Goal: Use online tool/utility: Utilize a website feature to perform a specific function

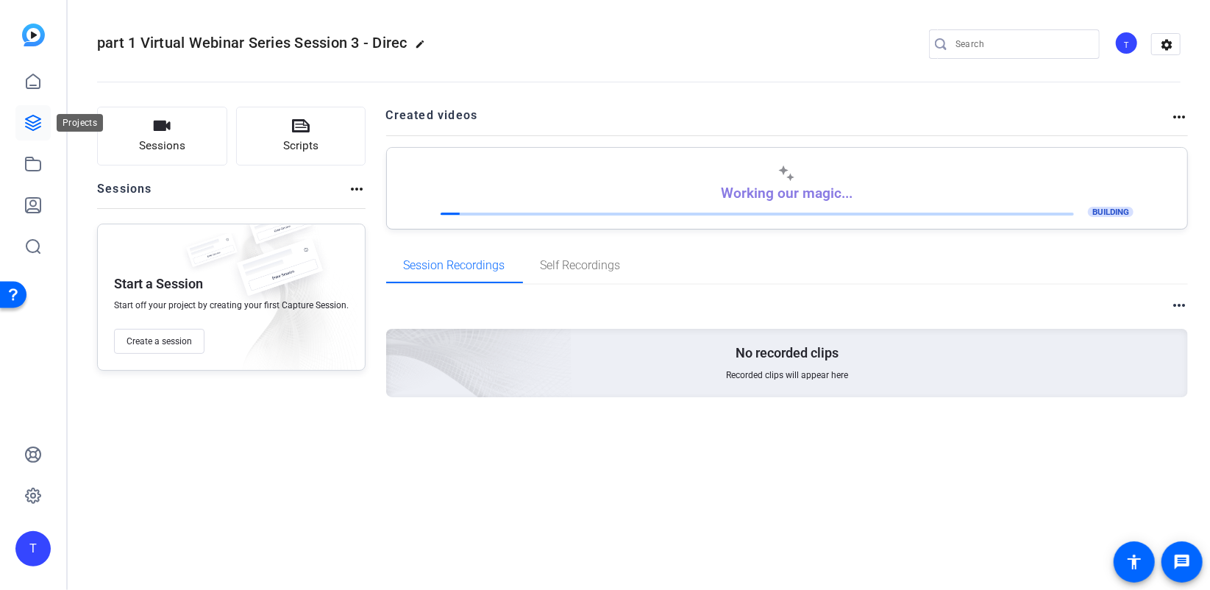
click at [26, 133] on link at bounding box center [32, 122] width 35 height 35
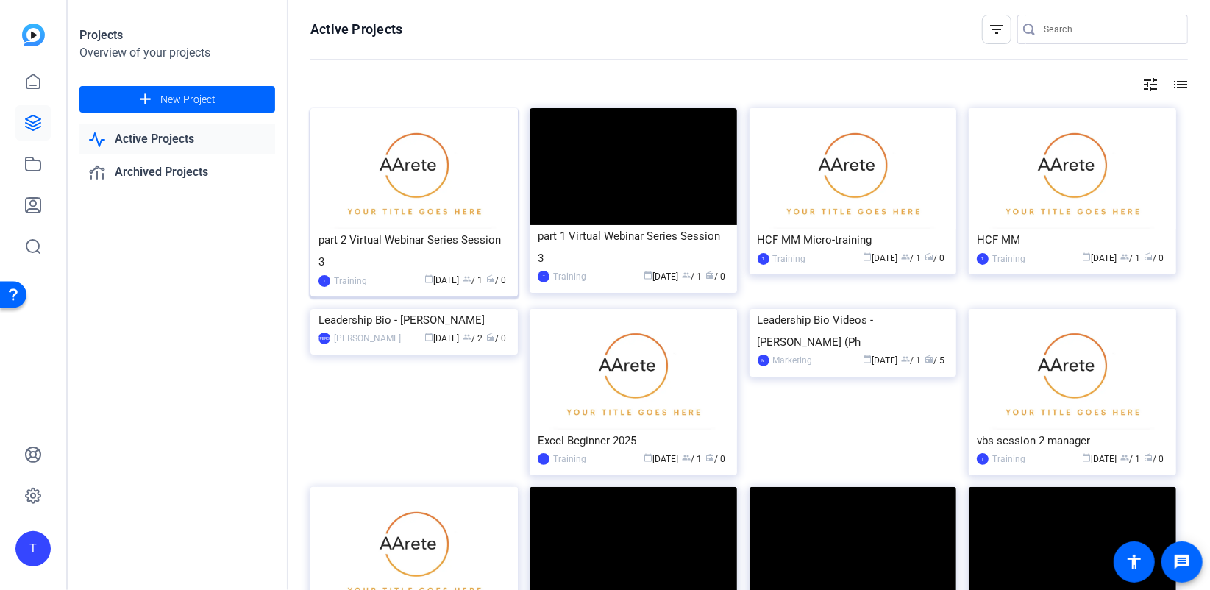
click at [402, 243] on div "part 2 Virtual Webinar Series Session 3" at bounding box center [413, 251] width 191 height 44
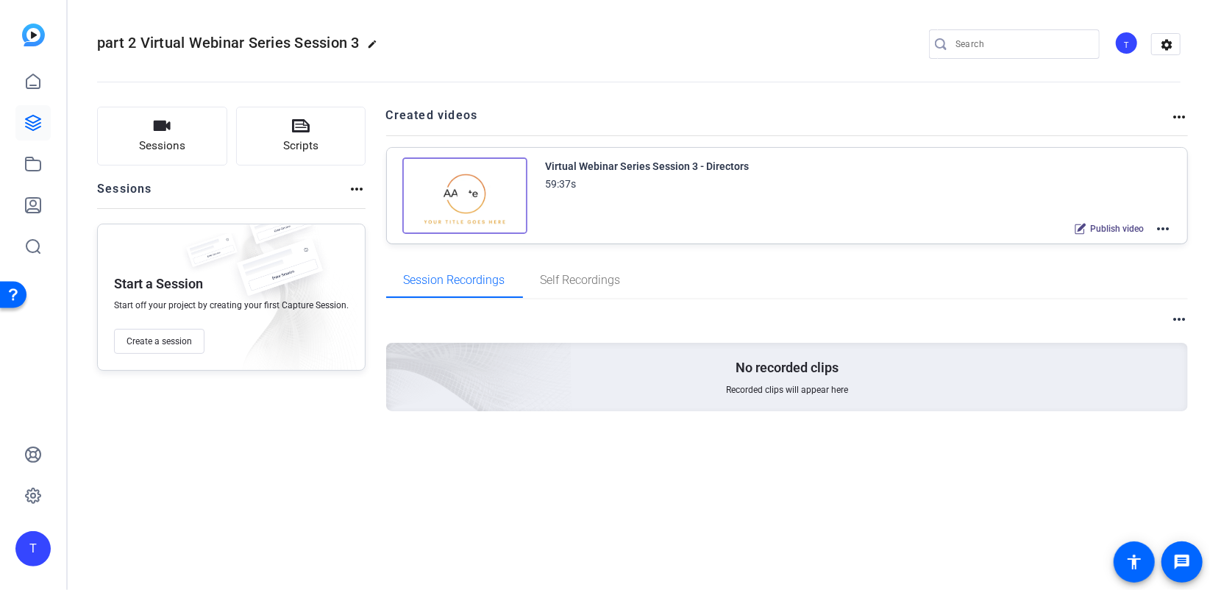
click at [1163, 229] on mat-icon "more_horiz" at bounding box center [1163, 229] width 18 height 18
click at [1074, 242] on span "Edit in Creator" at bounding box center [1109, 246] width 102 height 18
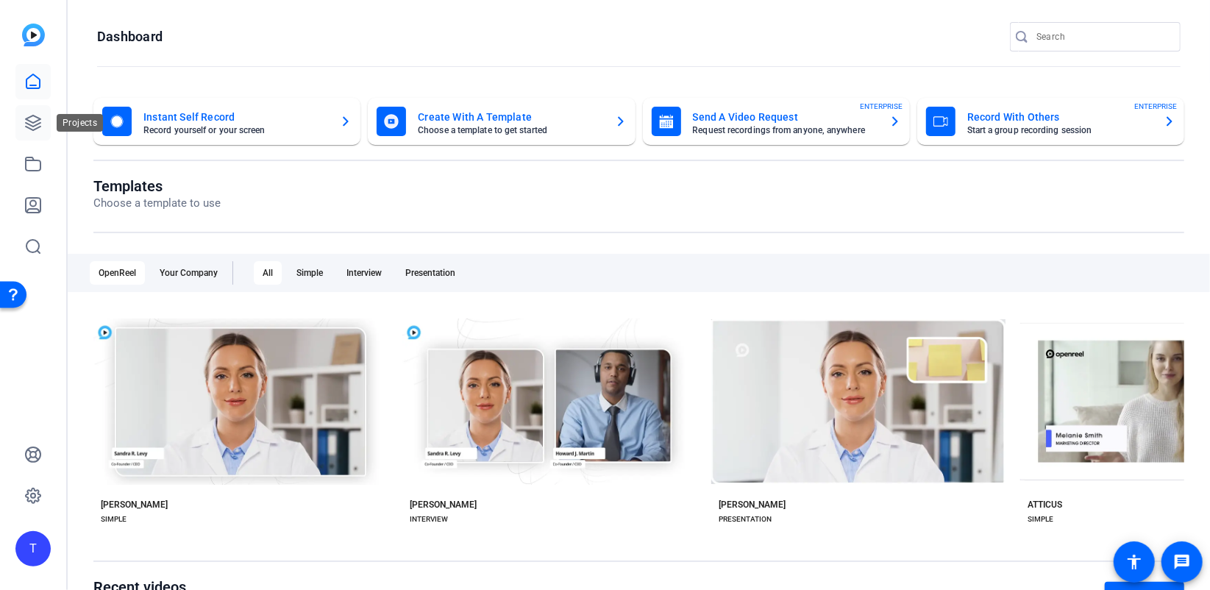
click at [31, 125] on icon at bounding box center [33, 122] width 15 height 15
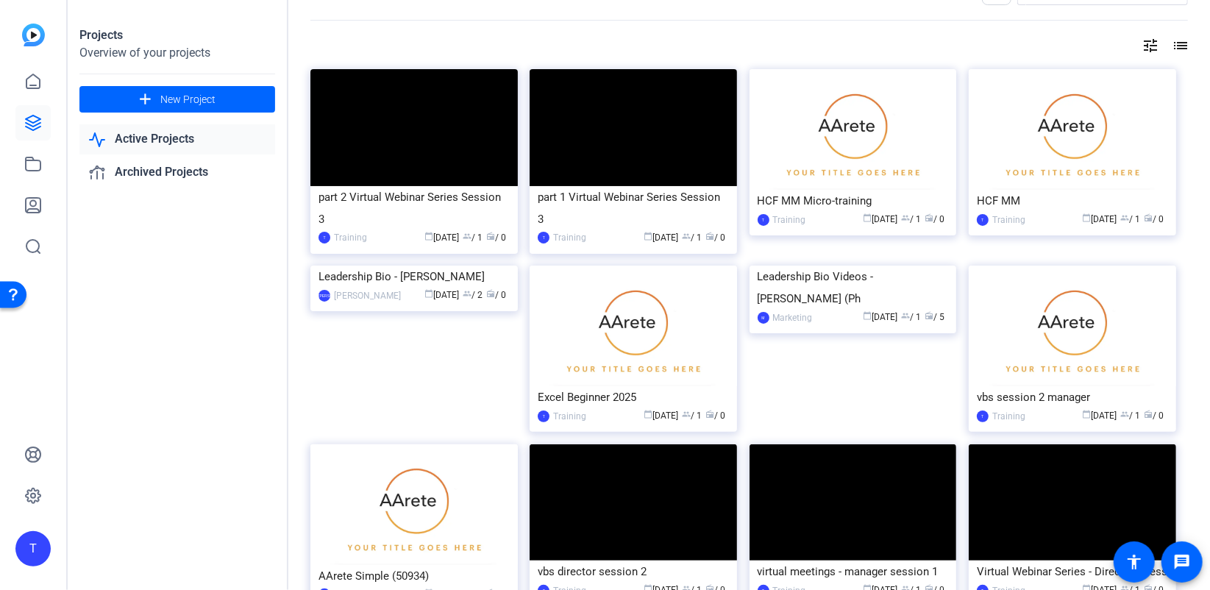
scroll to position [42, 0]
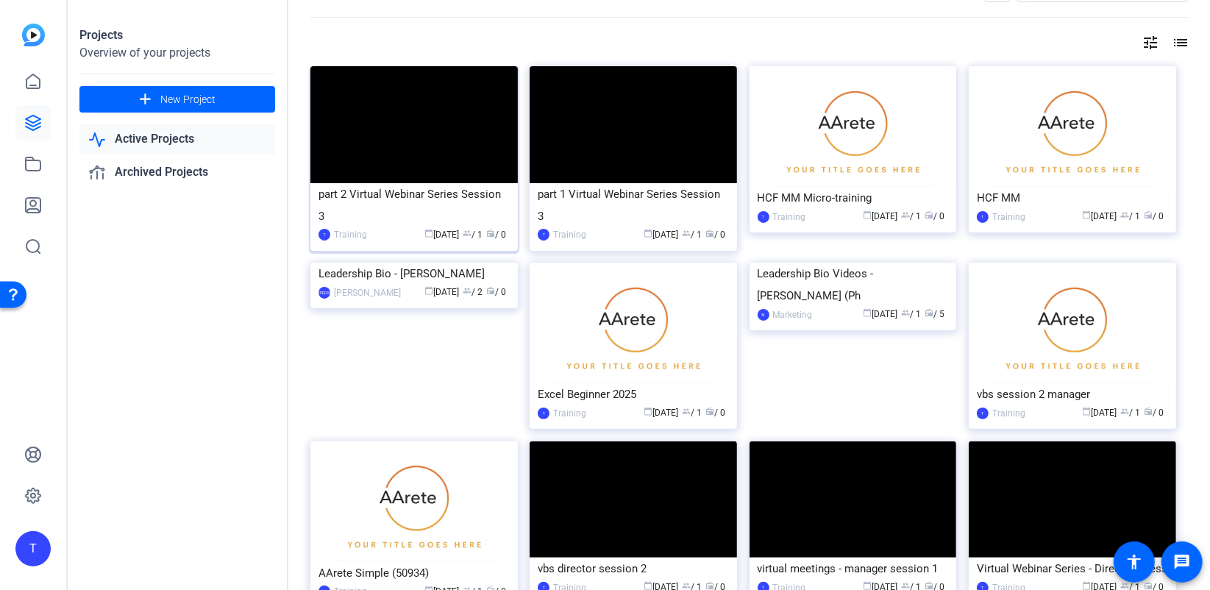
click at [411, 191] on div "part 2 Virtual Webinar Series Session 3" at bounding box center [413, 205] width 191 height 44
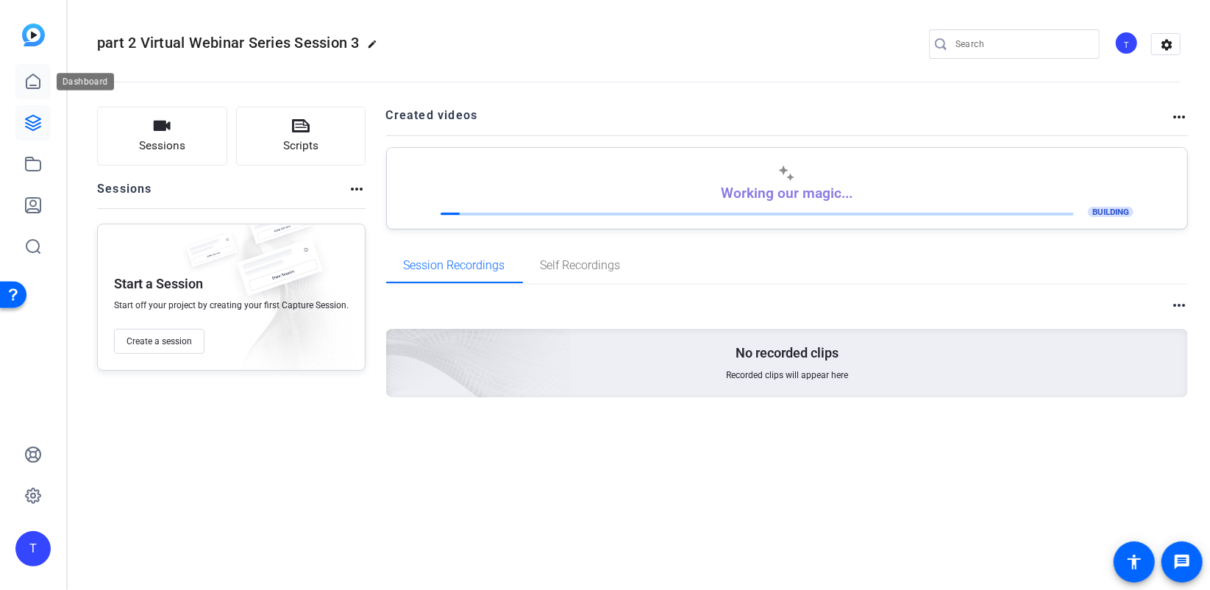
click at [48, 85] on link at bounding box center [32, 81] width 35 height 35
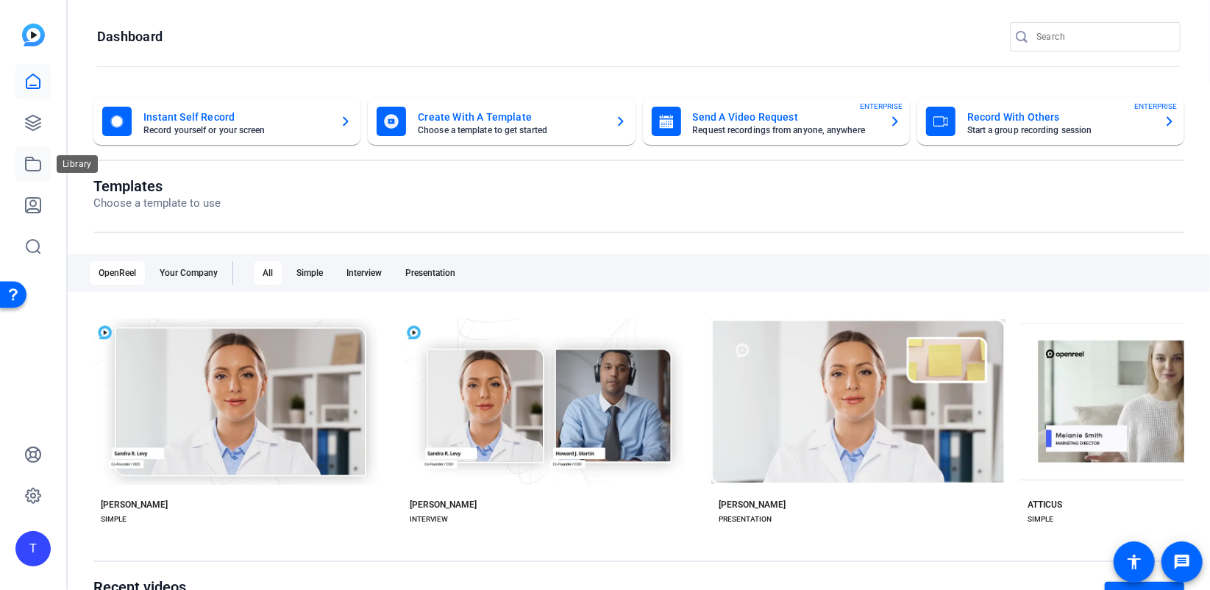
click at [40, 168] on icon at bounding box center [33, 163] width 15 height 13
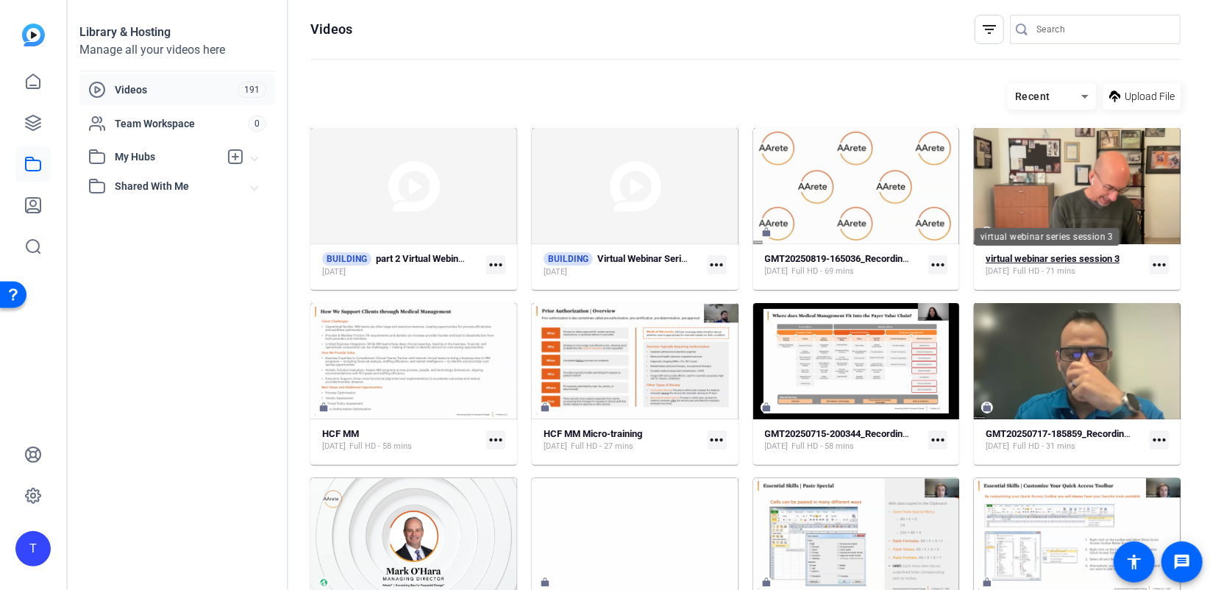
click at [1032, 258] on strong "virtual webinar series session 3" at bounding box center [1053, 258] width 134 height 11
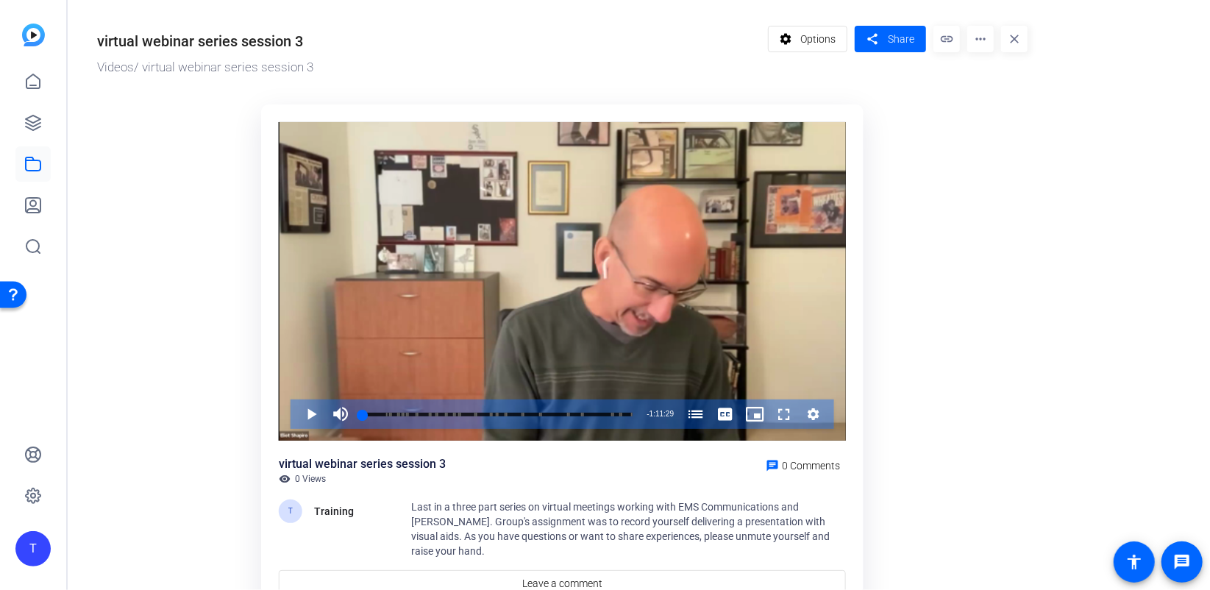
click at [972, 43] on mat-icon "more_horiz" at bounding box center [980, 39] width 26 height 26
click at [824, 29] on div at bounding box center [605, 295] width 1210 height 590
click at [817, 35] on span "Options" at bounding box center [817, 39] width 35 height 28
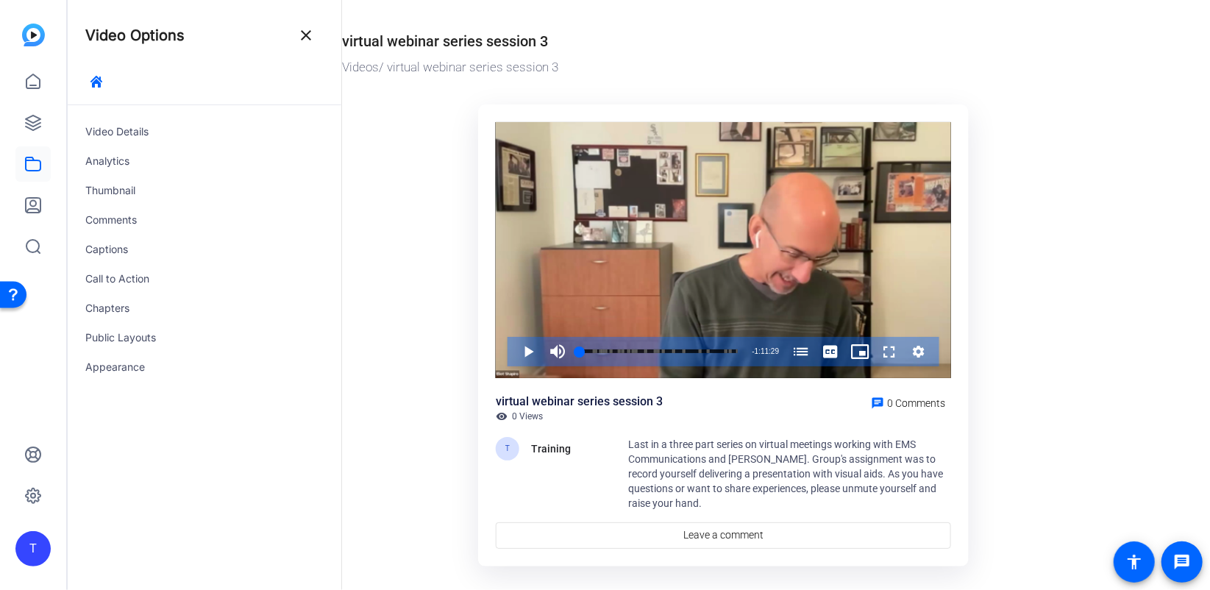
click at [380, 214] on ktd-grid "Video Player is loading. Play Video Play Mute Current Time 0:00 / Duration 1:11…" at bounding box center [728, 338] width 772 height 485
click at [29, 39] on img at bounding box center [33, 35] width 23 height 23
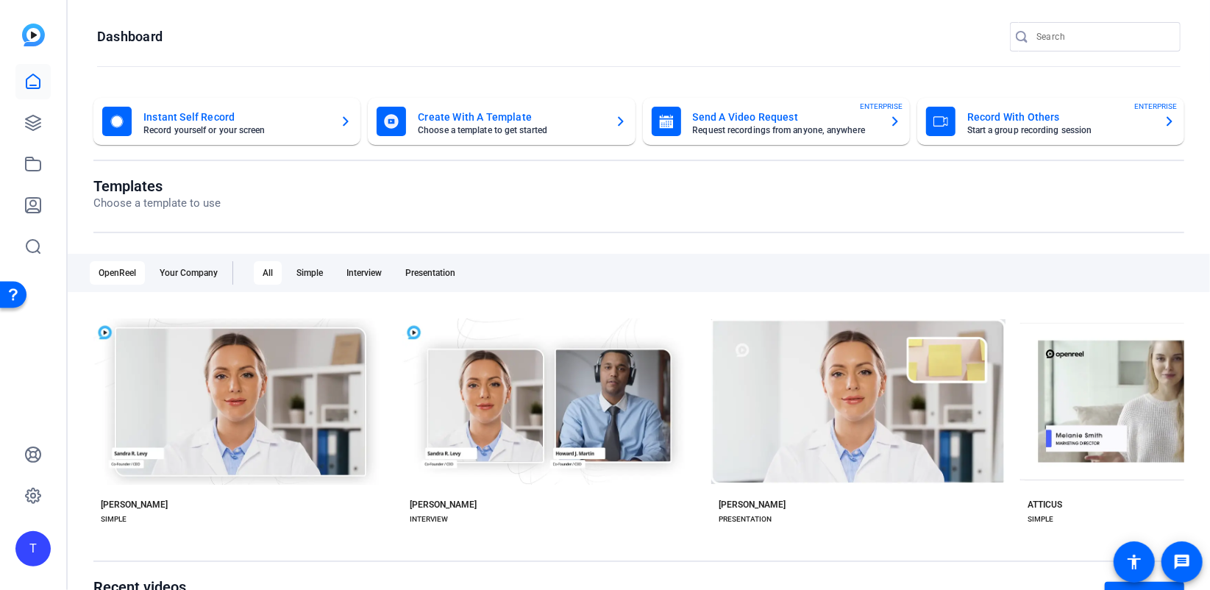
click at [480, 134] on mat-card-subtitle "Choose a template to get started" at bounding box center [510, 130] width 185 height 9
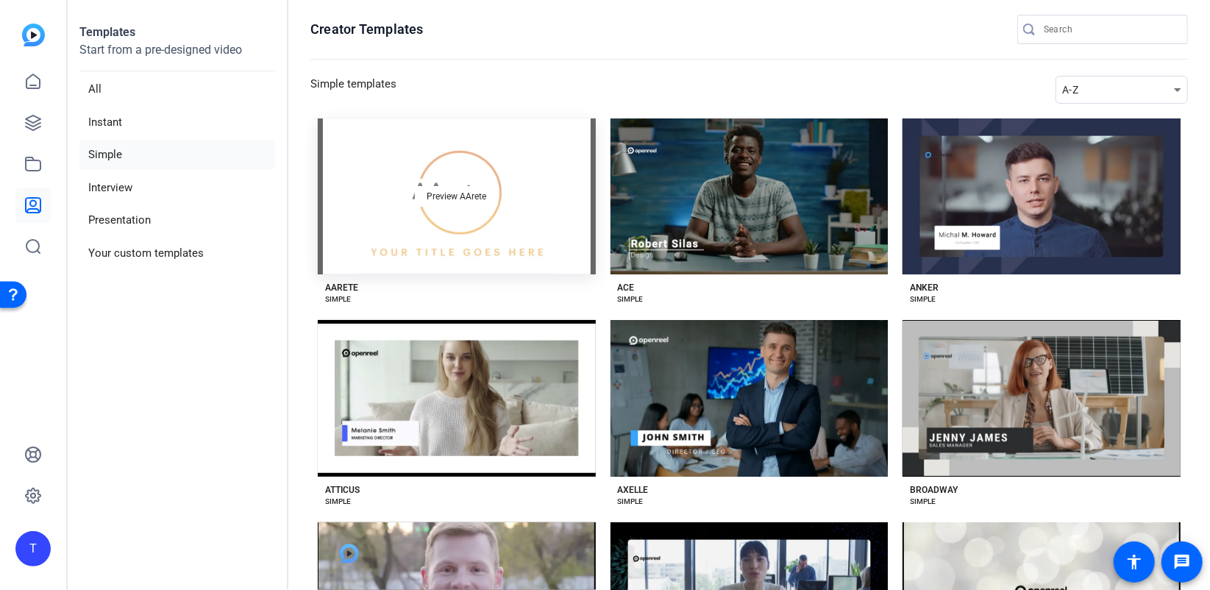
click at [436, 213] on div "Preview AArete" at bounding box center [457, 196] width 278 height 156
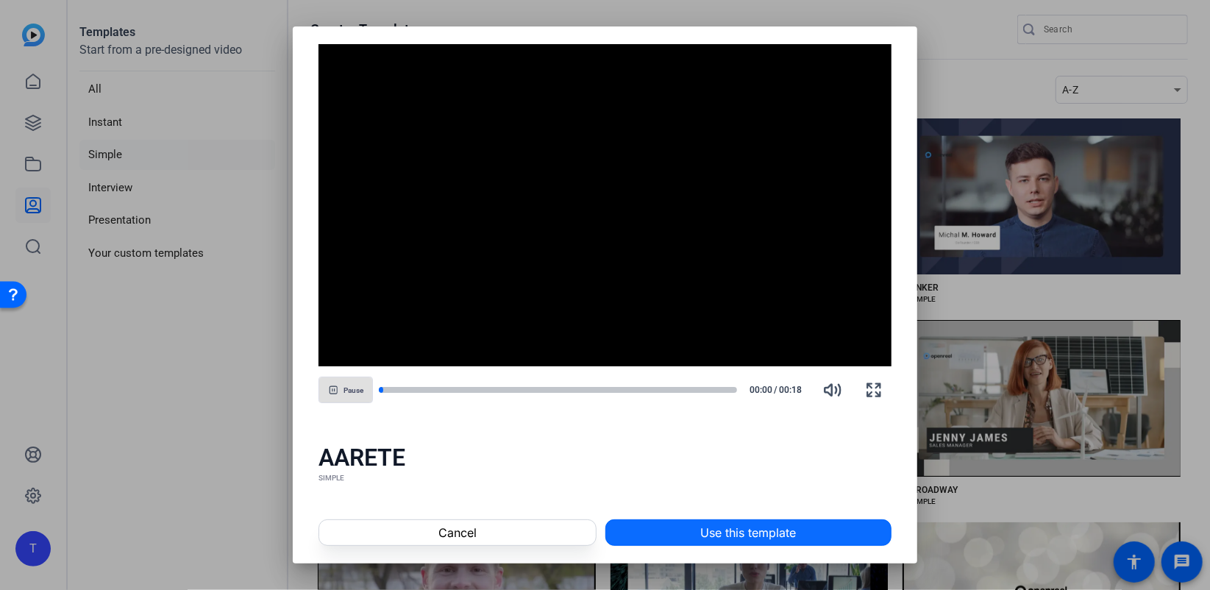
click at [695, 526] on span at bounding box center [748, 532] width 285 height 35
